Goal: Information Seeking & Learning: Learn about a topic

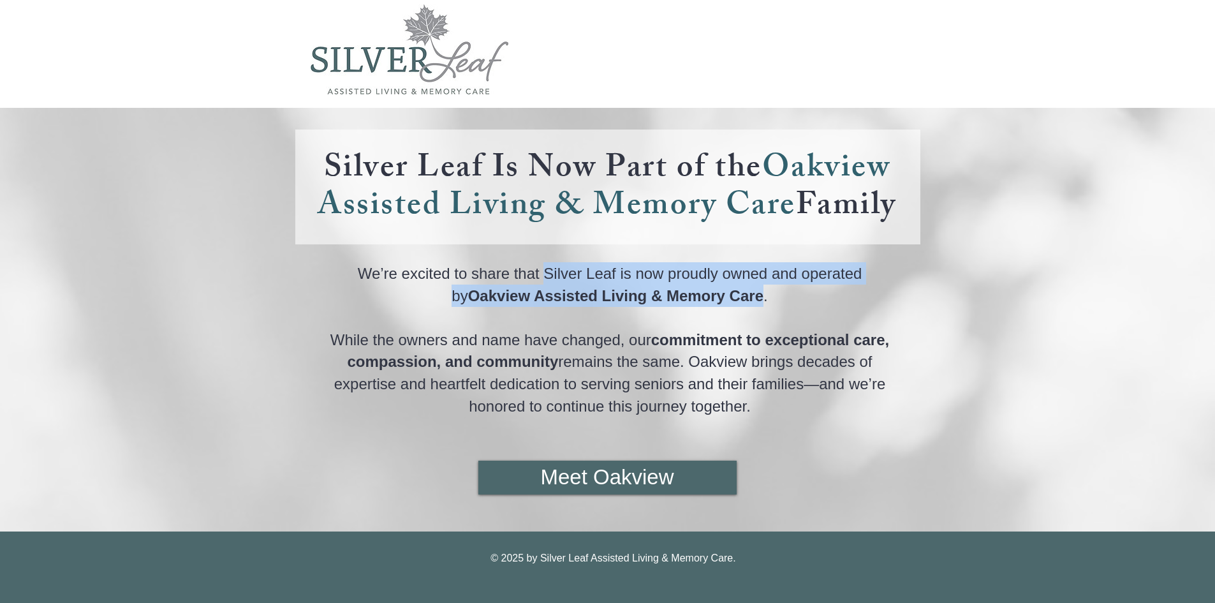
copy span "Silver Leaf is now proudly owned and operated by Oakview Assisted Living & Memo…"
drag, startPoint x: 532, startPoint y: 270, endPoint x: 753, endPoint y: 297, distance: 223.0
click at [753, 297] on span "We’re excited to share that Silver Leaf is now proudly owned and operated by Oa…" at bounding box center [610, 283] width 505 height 43
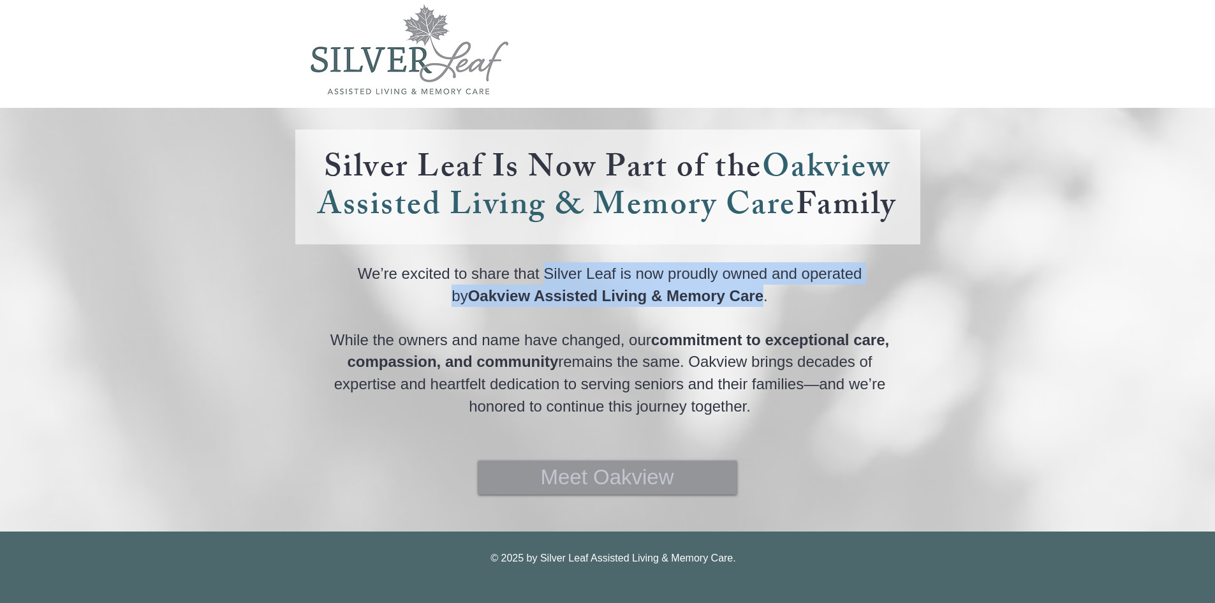
click at [586, 471] on span "Meet Oakview" at bounding box center [606, 476] width 133 height 29
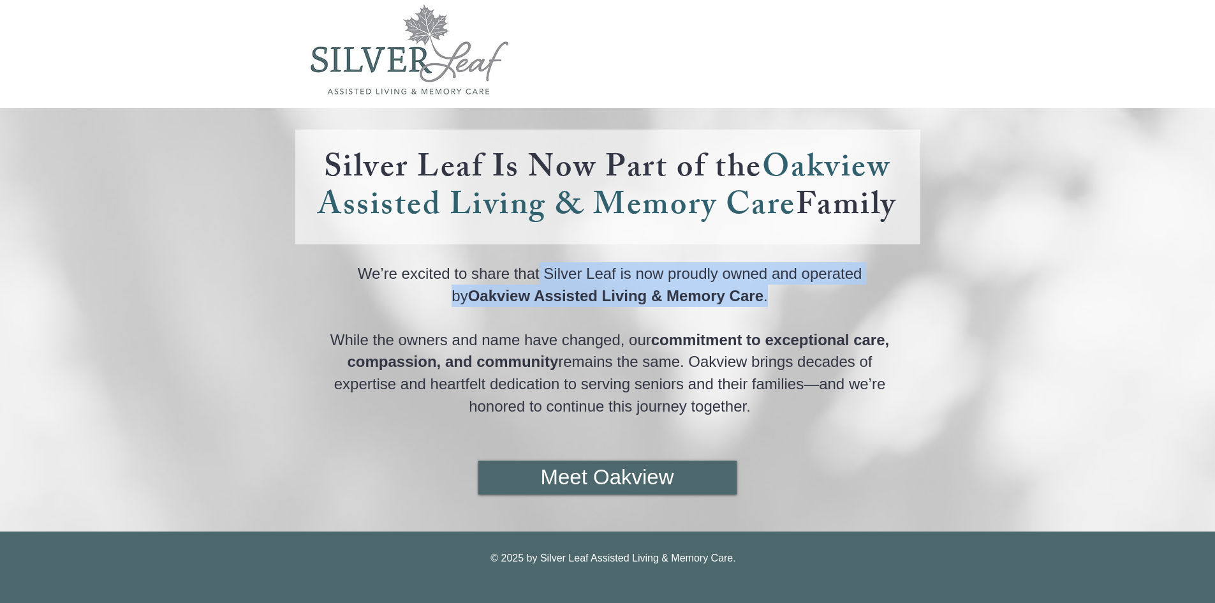
copy span "Silver Leaf is now proudly owned and operated by Oakview Assisted Living & Memo…"
drag, startPoint x: 531, startPoint y: 272, endPoint x: 737, endPoint y: 283, distance: 207.0
click at [760, 294] on p "We’re excited to share that Silver Leaf is now proudly owned and operated by Oa…" at bounding box center [610, 284] width 586 height 44
copy span "Silver Leaf is now proudly owned and operated by Oakview Assisted Living & Memo…"
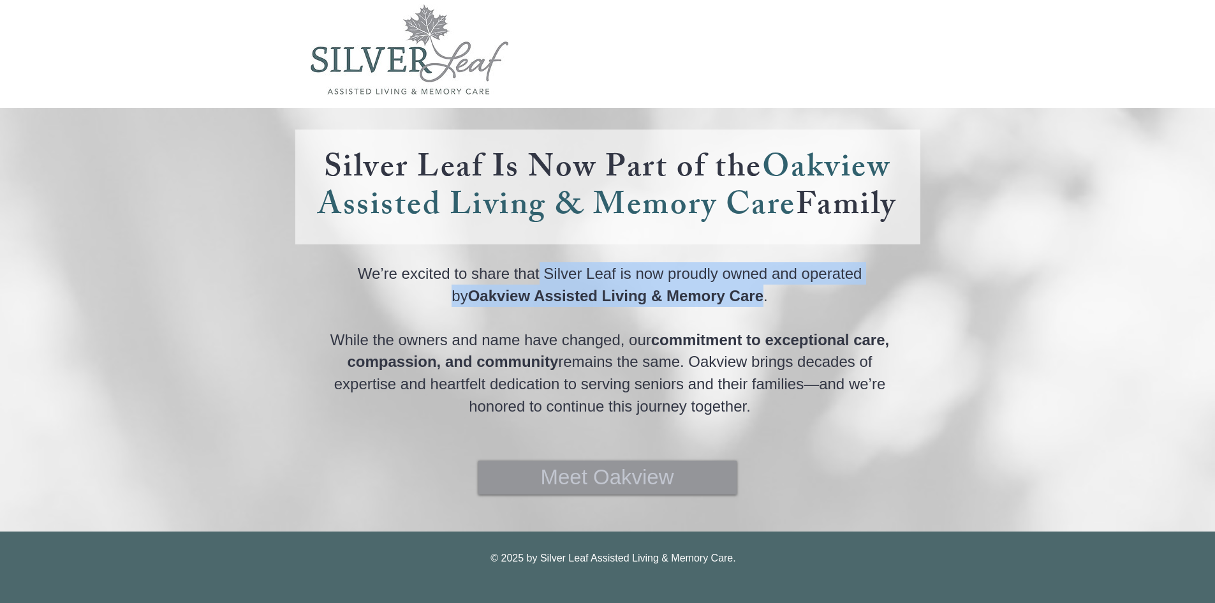
click at [621, 480] on span "Meet Oakview" at bounding box center [606, 476] width 133 height 29
